Goal: Use online tool/utility: Utilize a website feature to perform a specific function

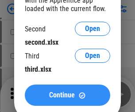
click at [67, 95] on span "Continue" at bounding box center [62, 94] width 26 height 7
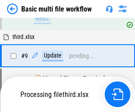
scroll to position [307, 0]
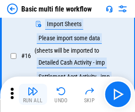
click at [33, 94] on img "button" at bounding box center [32, 91] width 11 height 11
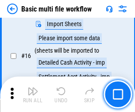
scroll to position [587, 0]
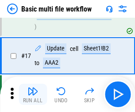
click at [33, 94] on img "button" at bounding box center [32, 91] width 11 height 11
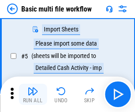
click at [33, 94] on img "button" at bounding box center [32, 91] width 11 height 11
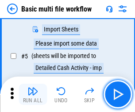
click at [33, 94] on img "button" at bounding box center [32, 91] width 11 height 11
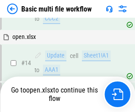
scroll to position [587, 0]
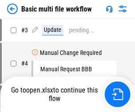
scroll to position [94, 0]
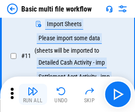
click at [33, 94] on img "button" at bounding box center [32, 91] width 11 height 11
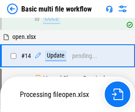
scroll to position [525, 0]
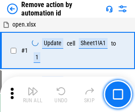
scroll to position [33, 0]
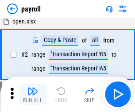
click at [33, 94] on img "button" at bounding box center [32, 91] width 11 height 11
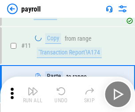
scroll to position [64, 0]
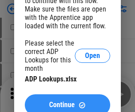
click at [67, 101] on span "Continue" at bounding box center [62, 104] width 26 height 7
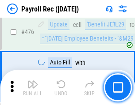
scroll to position [4702, 0]
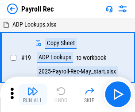
click at [33, 94] on img "button" at bounding box center [32, 91] width 11 height 11
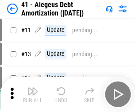
click at [33, 94] on img "button" at bounding box center [32, 91] width 11 height 11
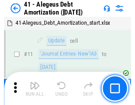
scroll to position [109, 0]
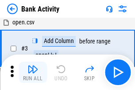
click at [33, 72] on img "button" at bounding box center [32, 69] width 11 height 11
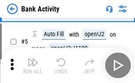
scroll to position [47, 0]
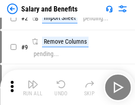
click at [33, 87] on img "button" at bounding box center [32, 84] width 11 height 11
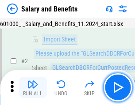
scroll to position [64, 0]
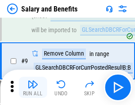
click at [33, 87] on img "button" at bounding box center [32, 84] width 11 height 11
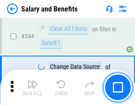
scroll to position [4131, 0]
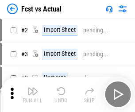
click at [33, 87] on img "button" at bounding box center [32, 91] width 11 height 11
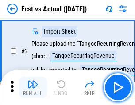
scroll to position [83, 0]
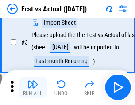
click at [33, 87] on img "button" at bounding box center [32, 84] width 11 height 11
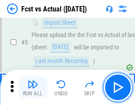
scroll to position [132, 0]
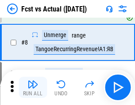
click at [33, 87] on img "button" at bounding box center [32, 84] width 11 height 11
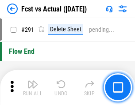
scroll to position [4176, 0]
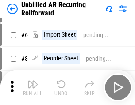
click at [33, 87] on img "button" at bounding box center [32, 84] width 11 height 11
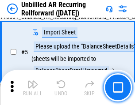
scroll to position [83, 0]
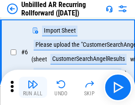
click at [33, 87] on img "button" at bounding box center [32, 84] width 11 height 11
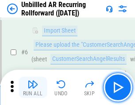
scroll to position [142, 0]
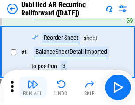
click at [33, 87] on img "button" at bounding box center [32, 84] width 11 height 11
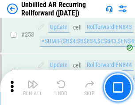
scroll to position [2997, 0]
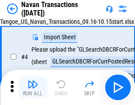
click at [33, 87] on img "button" at bounding box center [32, 84] width 11 height 11
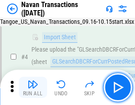
scroll to position [76, 0]
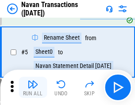
click at [33, 87] on img "button" at bounding box center [32, 84] width 11 height 11
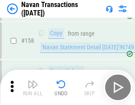
scroll to position [2861, 0]
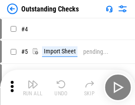
click at [33, 87] on img "button" at bounding box center [32, 84] width 11 height 11
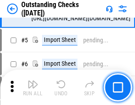
scroll to position [92, 0]
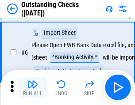
click at [33, 87] on img "button" at bounding box center [32, 84] width 11 height 11
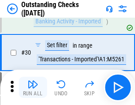
click at [33, 87] on img "button" at bounding box center [32, 84] width 11 height 11
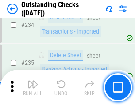
scroll to position [2679, 0]
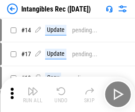
click at [33, 94] on img "button" at bounding box center [32, 91] width 11 height 11
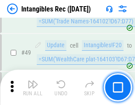
scroll to position [344, 0]
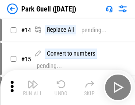
click at [33, 87] on img "button" at bounding box center [32, 84] width 11 height 11
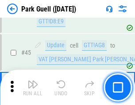
scroll to position [1103, 0]
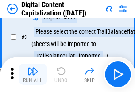
click at [33, 74] on img "button" at bounding box center [32, 71] width 11 height 11
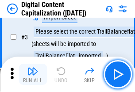
scroll to position [83, 0]
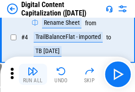
click at [33, 74] on img "button" at bounding box center [32, 71] width 11 height 11
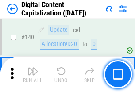
scroll to position [936, 0]
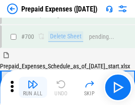
click at [33, 87] on img "button" at bounding box center [32, 84] width 11 height 11
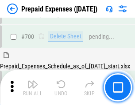
scroll to position [2426, 0]
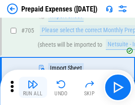
click at [33, 87] on img "button" at bounding box center [32, 84] width 11 height 11
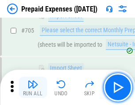
scroll to position [2471, 0]
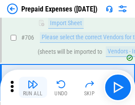
click at [33, 87] on img "button" at bounding box center [32, 84] width 11 height 11
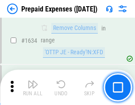
scroll to position [8591, 0]
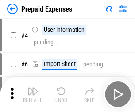
click at [33, 94] on img "button" at bounding box center [32, 91] width 11 height 11
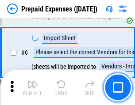
scroll to position [84, 0]
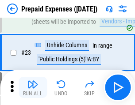
click at [33, 87] on img "button" at bounding box center [32, 84] width 11 height 11
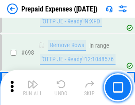
scroll to position [3072, 0]
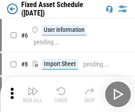
click at [33, 94] on img "button" at bounding box center [32, 91] width 11 height 11
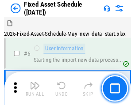
scroll to position [93, 0]
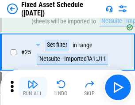
click at [33, 87] on img "button" at bounding box center [32, 84] width 11 height 11
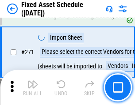
scroll to position [2857, 0]
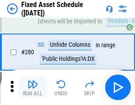
click at [33, 87] on img "button" at bounding box center [32, 84] width 11 height 11
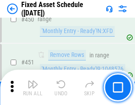
scroll to position [3944, 0]
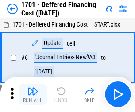
click at [33, 94] on img "button" at bounding box center [32, 91] width 11 height 11
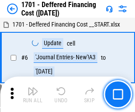
scroll to position [106, 0]
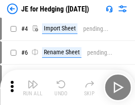
click at [33, 87] on img "button" at bounding box center [32, 84] width 11 height 11
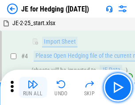
scroll to position [50, 0]
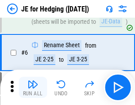
click at [33, 87] on img "button" at bounding box center [32, 84] width 11 height 11
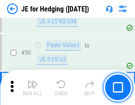
scroll to position [571, 0]
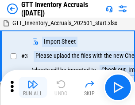
click at [33, 87] on img "button" at bounding box center [32, 84] width 11 height 11
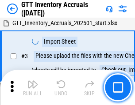
scroll to position [57, 0]
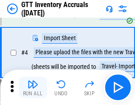
click at [33, 87] on img "button" at bounding box center [32, 84] width 11 height 11
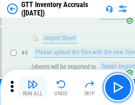
scroll to position [102, 0]
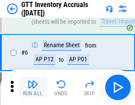
click at [33, 87] on img "button" at bounding box center [32, 84] width 11 height 11
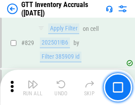
scroll to position [6697, 0]
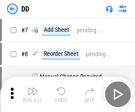
click at [33, 94] on img "button" at bounding box center [32, 91] width 11 height 11
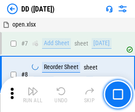
scroll to position [85, 0]
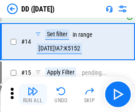
click at [33, 94] on img "button" at bounding box center [32, 91] width 11 height 11
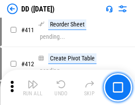
scroll to position [3999, 0]
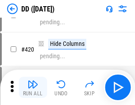
click at [33, 87] on img "button" at bounding box center [32, 84] width 11 height 11
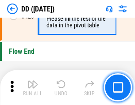
scroll to position [4223, 0]
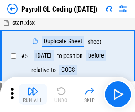
click at [33, 94] on img "button" at bounding box center [32, 91] width 11 height 11
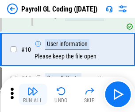
click at [33, 94] on img "button" at bounding box center [32, 91] width 11 height 11
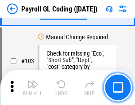
scroll to position [2070, 0]
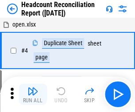
click at [33, 94] on img "button" at bounding box center [32, 91] width 11 height 11
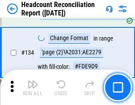
scroll to position [1061, 0]
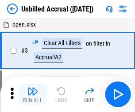
click at [33, 94] on img "button" at bounding box center [32, 91] width 11 height 11
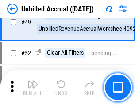
scroll to position [800, 0]
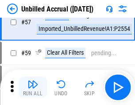
click at [33, 87] on img "button" at bounding box center [32, 84] width 11 height 11
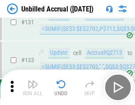
scroll to position [2628, 0]
